Goal: Task Accomplishment & Management: Manage account settings

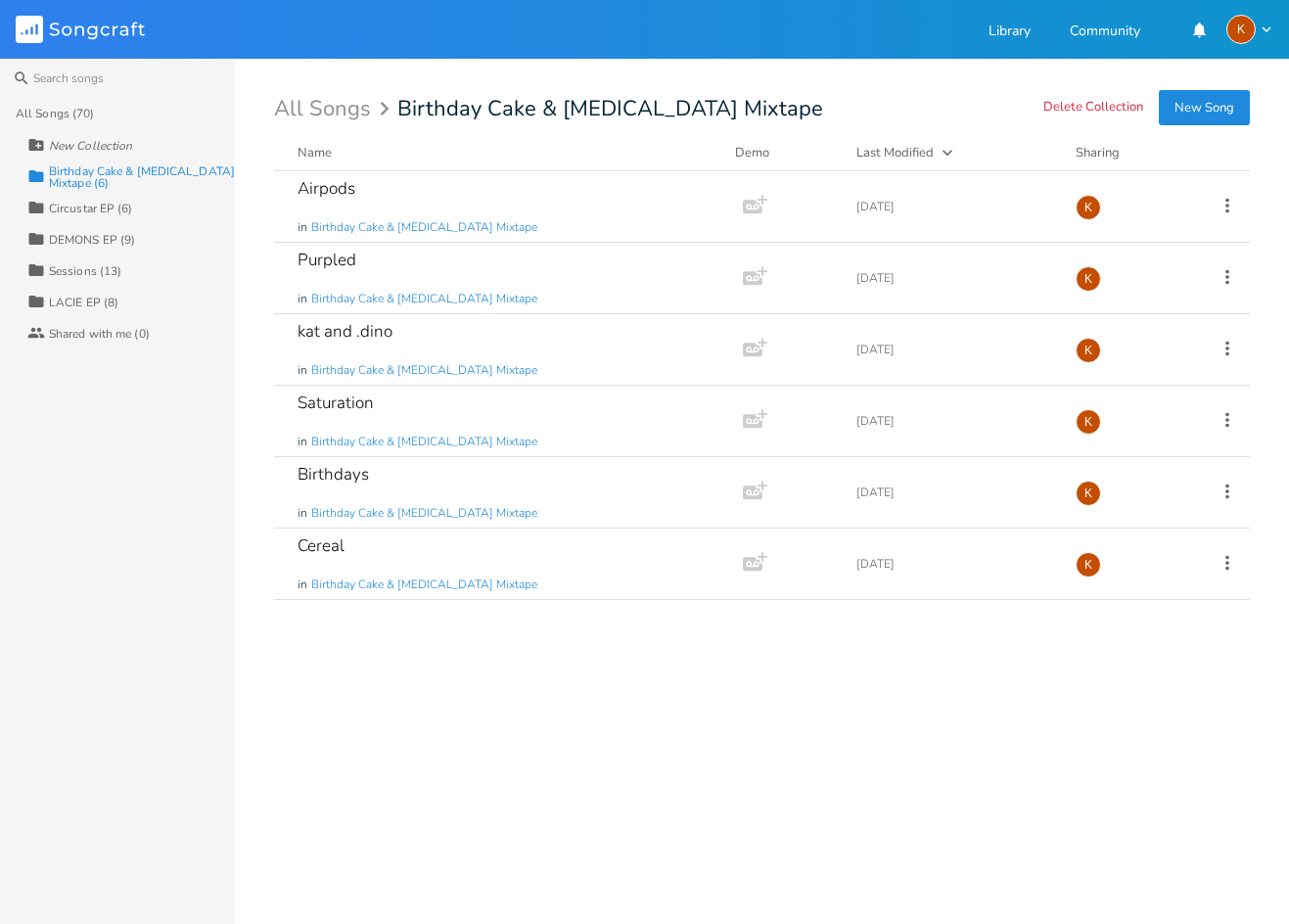
click at [1168, 109] on button "New Song" at bounding box center [1204, 107] width 91 height 36
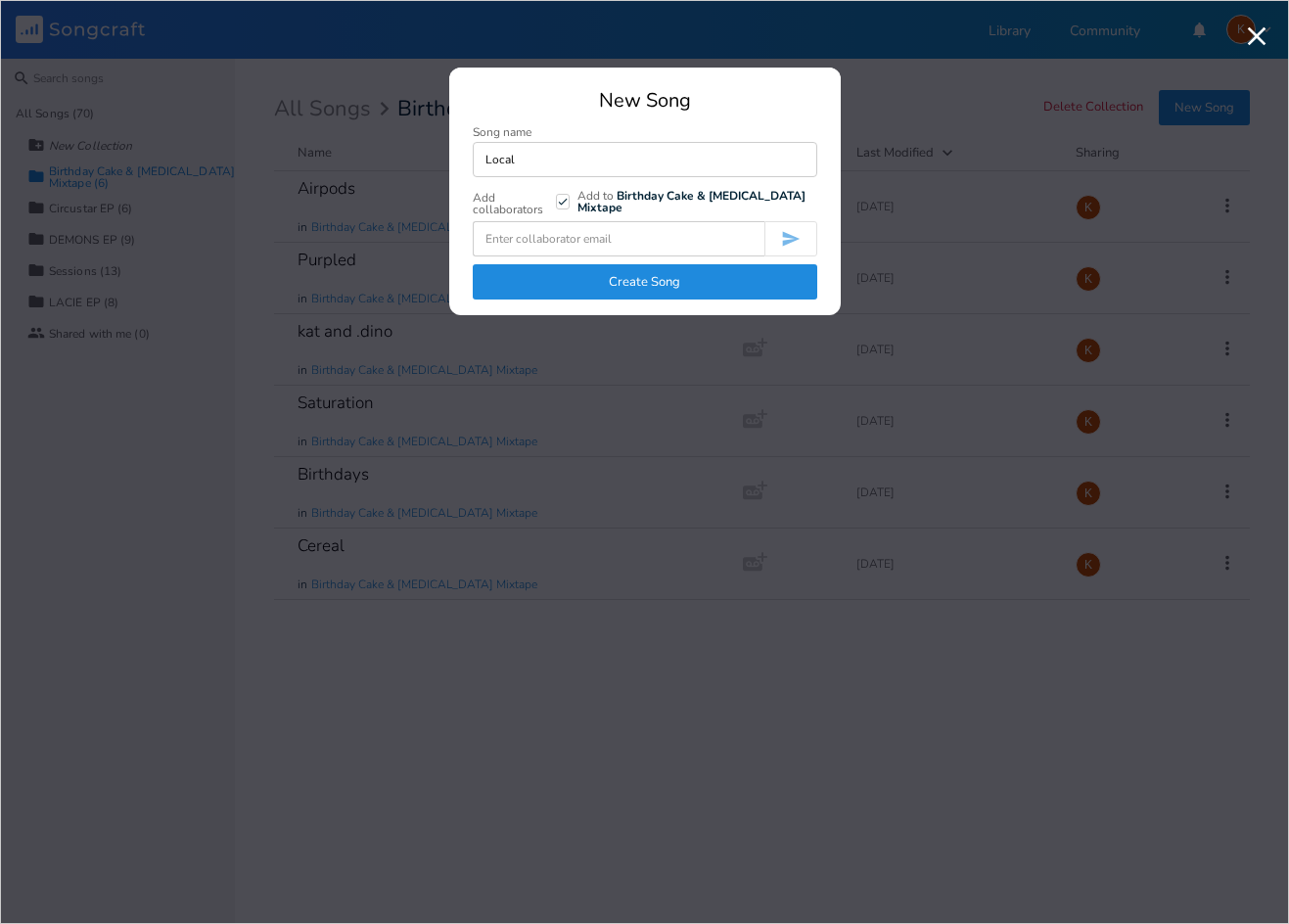
type input "Local"
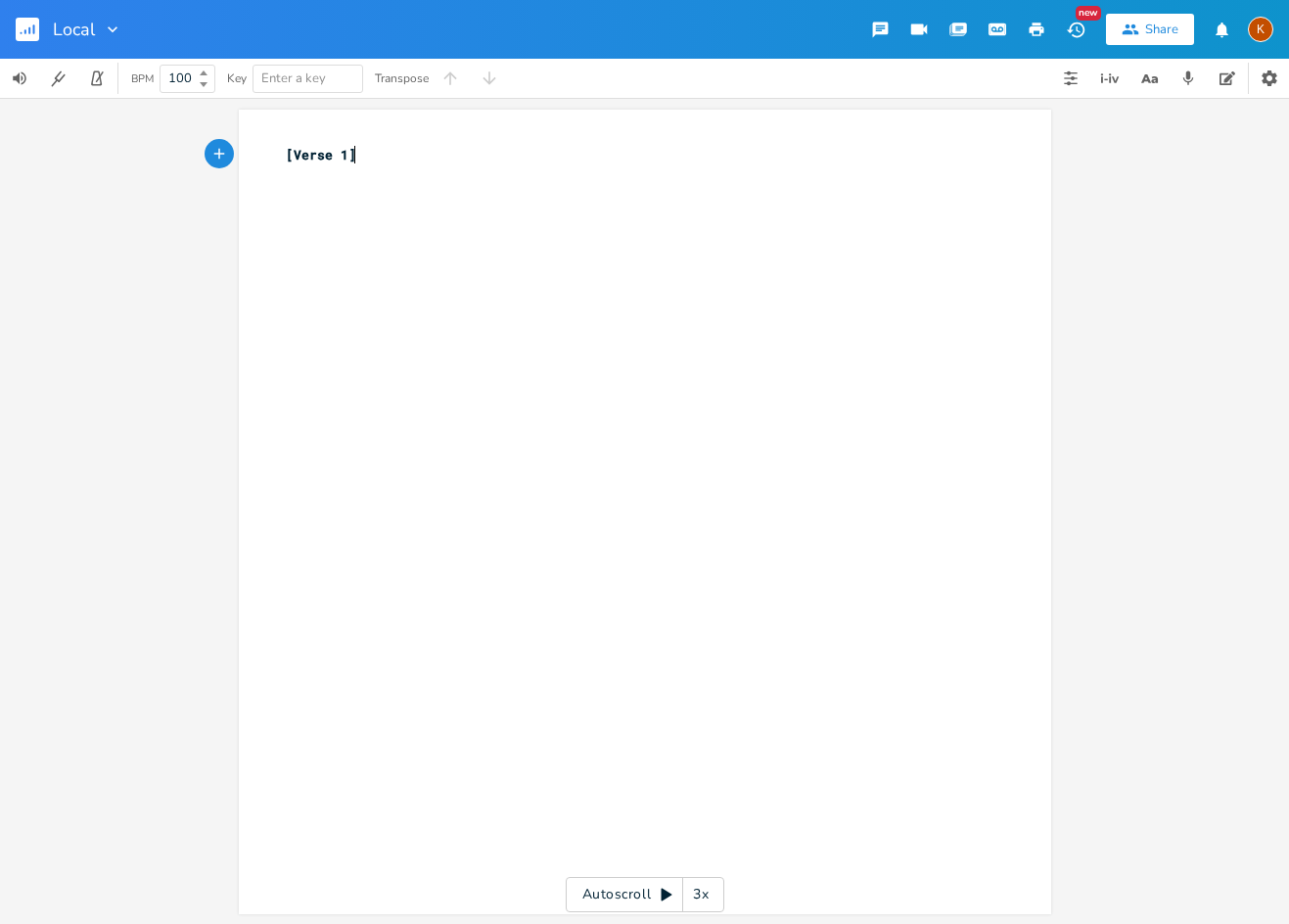
click at [29, 35] on rect "button" at bounding box center [28, 30] width 24 height 24
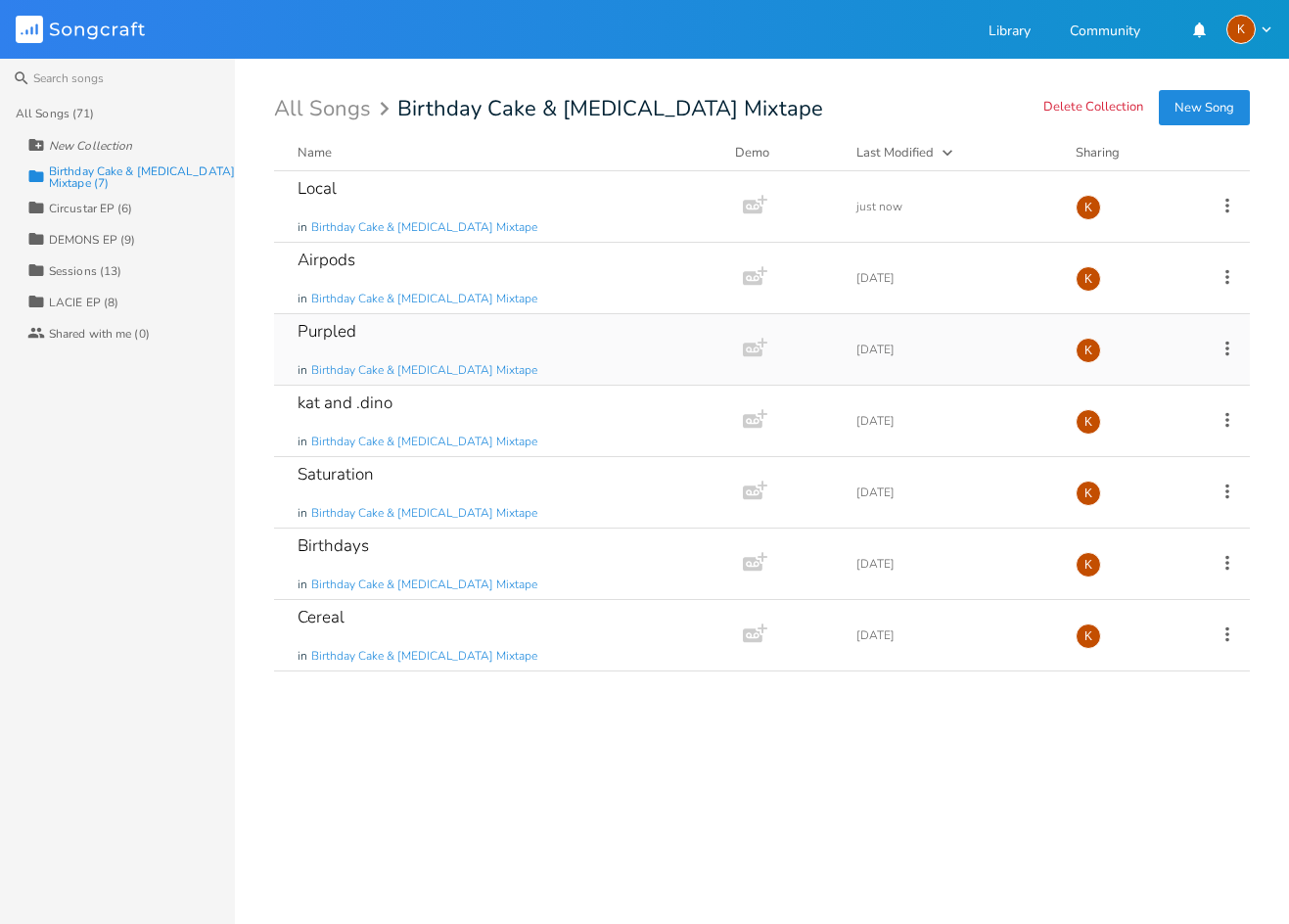
click at [1220, 343] on icon at bounding box center [1227, 348] width 22 height 22
click at [1146, 381] on li "Edit Rename" at bounding box center [1147, 379] width 157 height 34
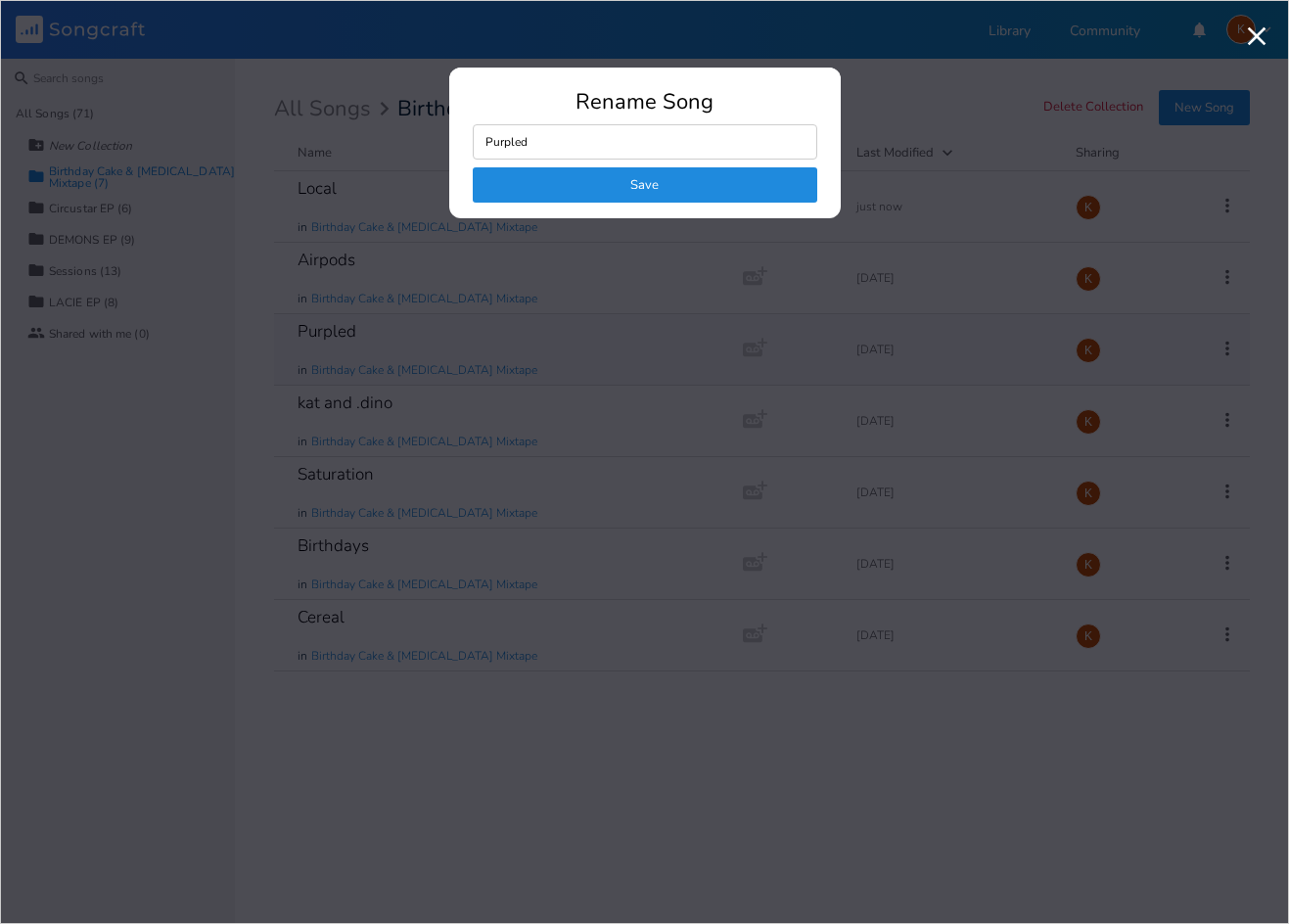
click at [635, 138] on input "Purpled" at bounding box center [644, 142] width 344 height 36
type input "Local Purple"
click button "Save" at bounding box center [644, 185] width 344 height 36
